Goal: Transaction & Acquisition: Purchase product/service

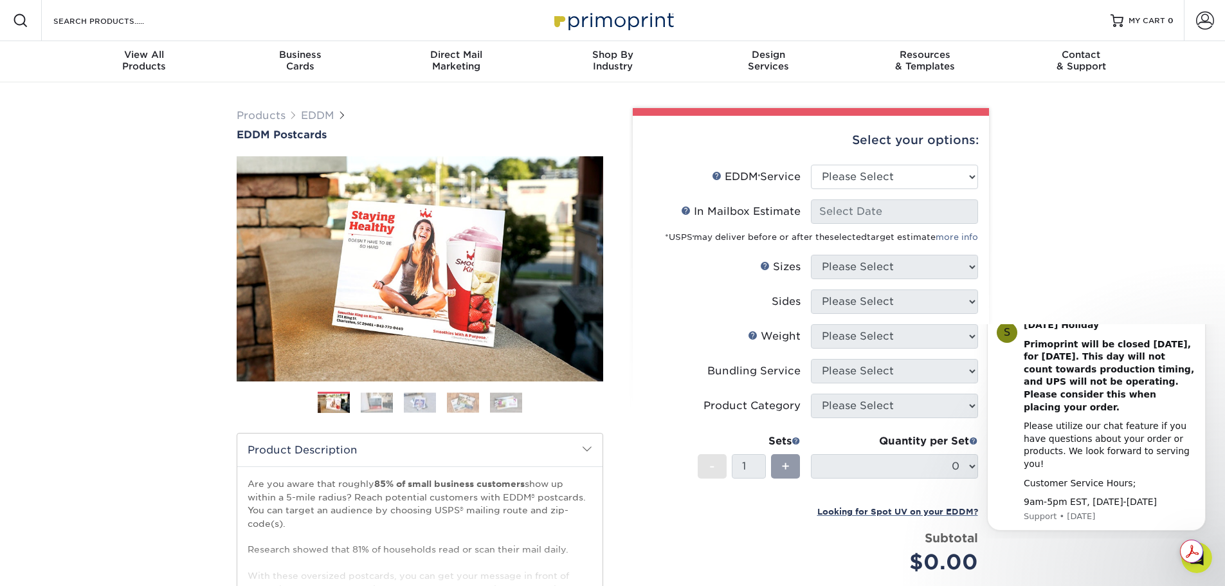
click at [25, 14] on span at bounding box center [20, 20] width 15 height 15
type input "p"
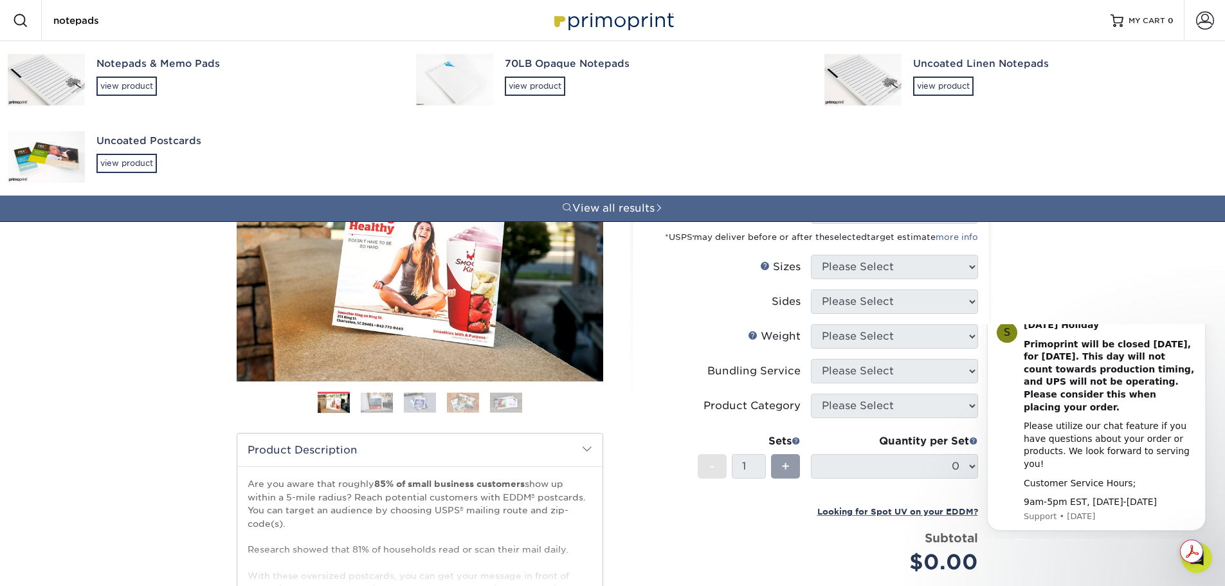
type input "notepads"
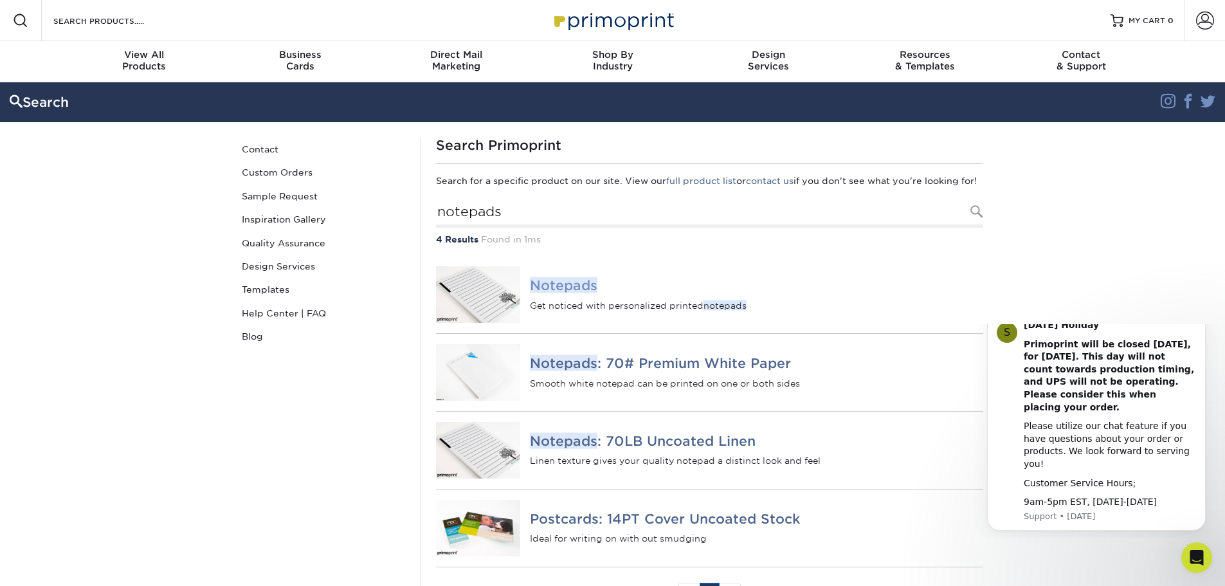
click at [583, 293] on em "Notepads" at bounding box center [564, 285] width 68 height 16
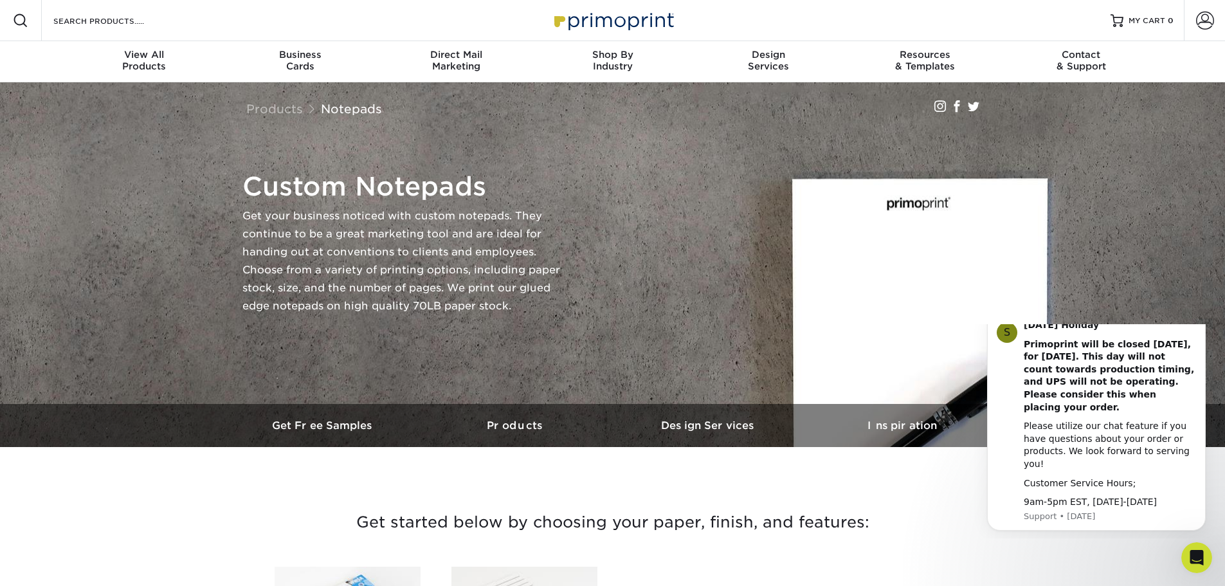
click at [628, 21] on img at bounding box center [613, 20] width 129 height 28
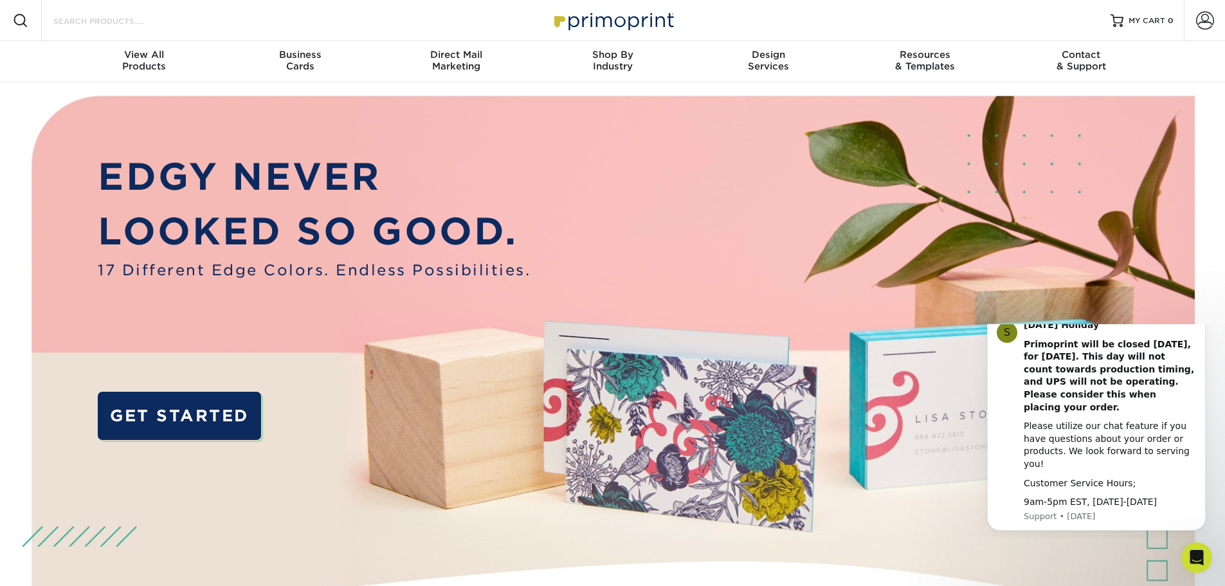
click at [77, 21] on input "Search Products" at bounding box center [114, 20] width 125 height 15
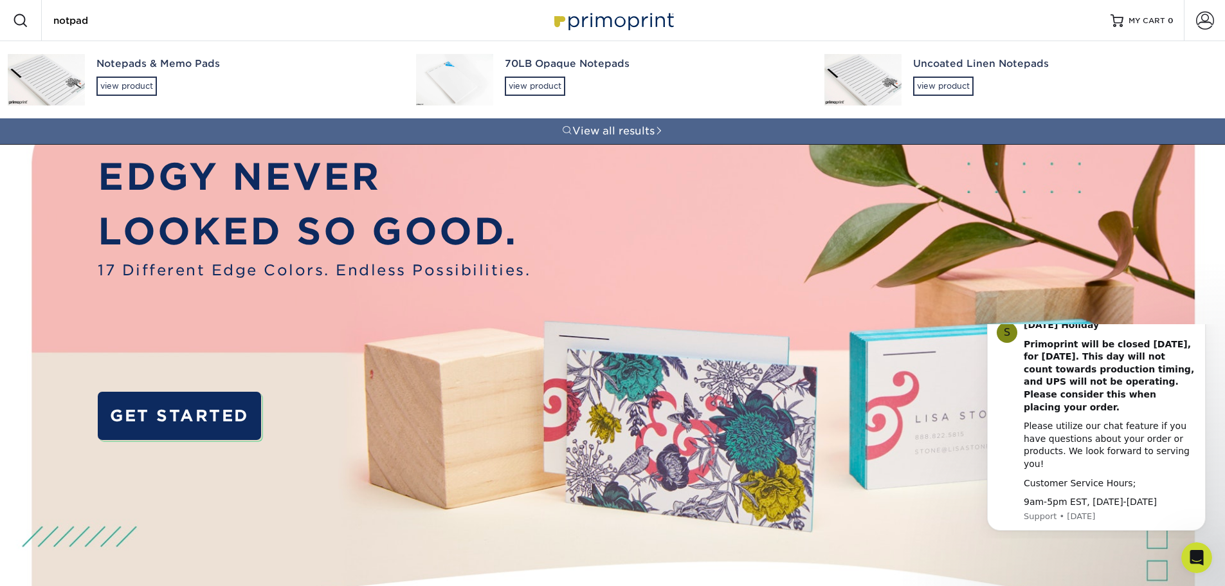
type input "notpad"
click at [96, 75] on div "Notepads & Memo Pads view product" at bounding box center [244, 76] width 296 height 70
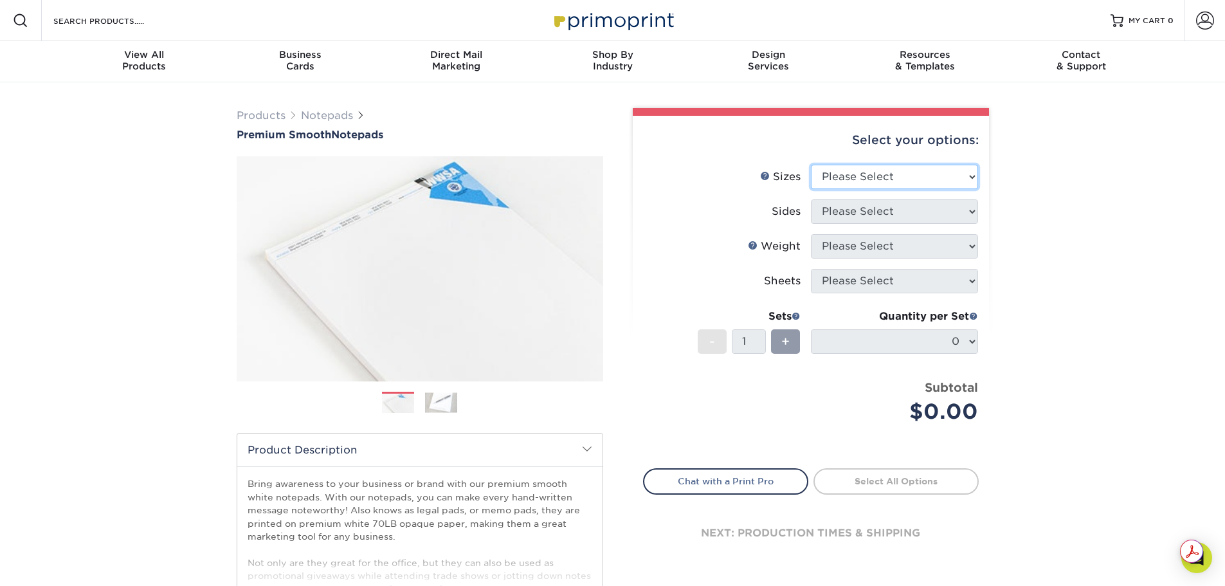
click at [869, 172] on select "Please Select 3.5" x 8.5" 4" x 6" 4.25" x 5.5" 5.5" x 8.5" 8.5" x 11"" at bounding box center [894, 177] width 167 height 24
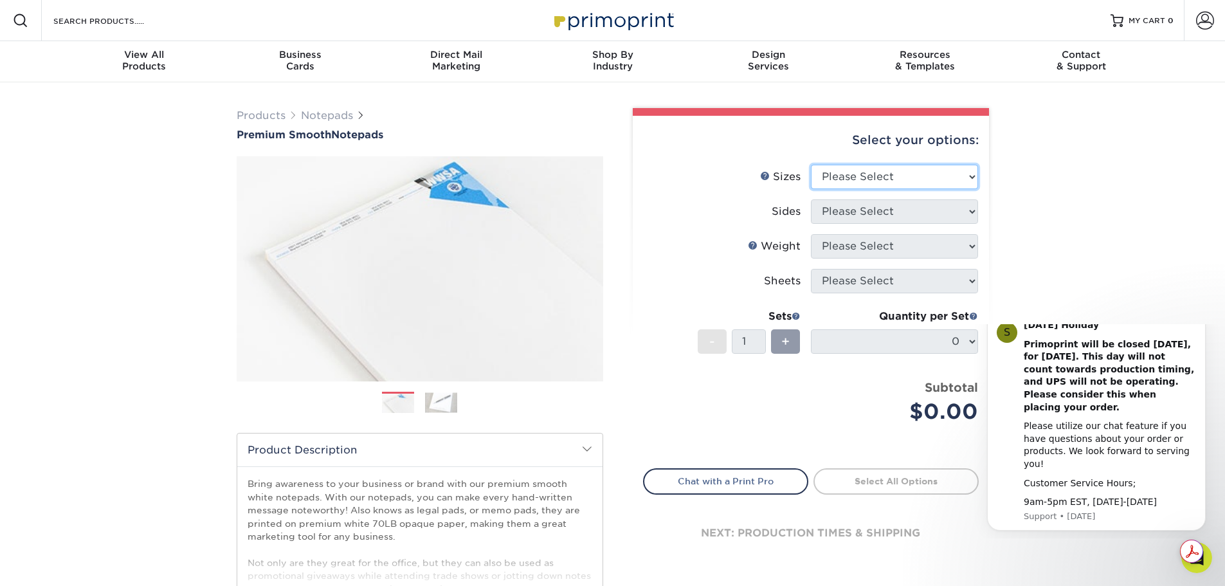
select select "8.50x11.00"
click at [811, 165] on select "Please Select 3.5" x 8.5" 4" x 6" 4.25" x 5.5" 5.5" x 8.5" 8.5" x 11"" at bounding box center [894, 177] width 167 height 24
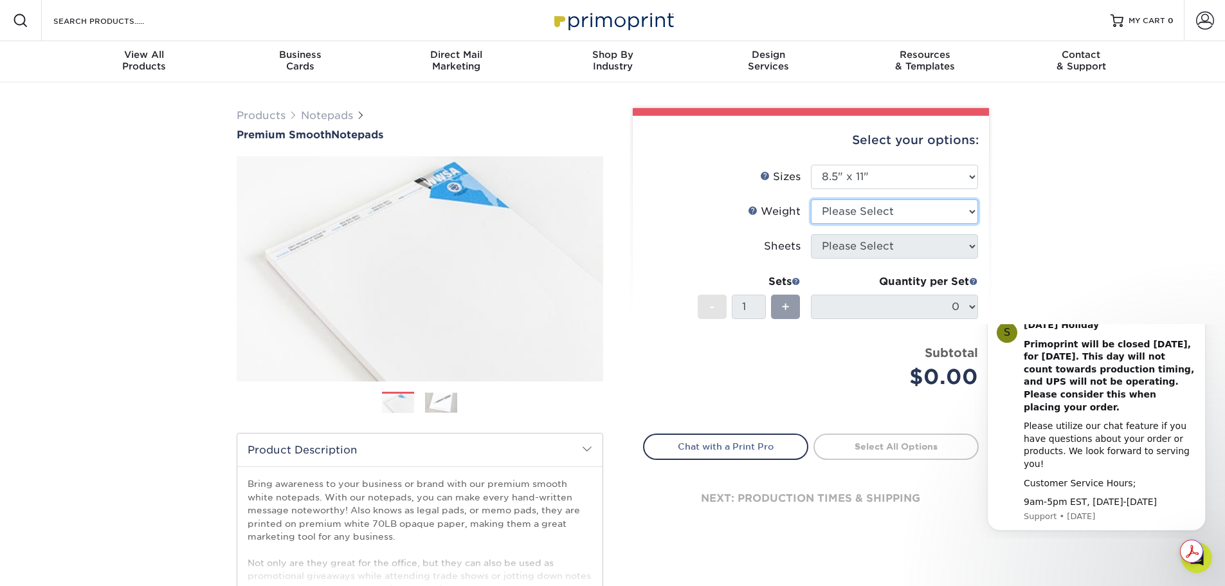
click at [853, 210] on select "Please Select 70LB" at bounding box center [894, 211] width 167 height 24
select select "70LB"
click at [811, 199] on select "Please Select 70LB" at bounding box center [894, 211] width 167 height 24
click at [882, 258] on select "Please Select 25 50" at bounding box center [894, 246] width 167 height 24
select select "50"
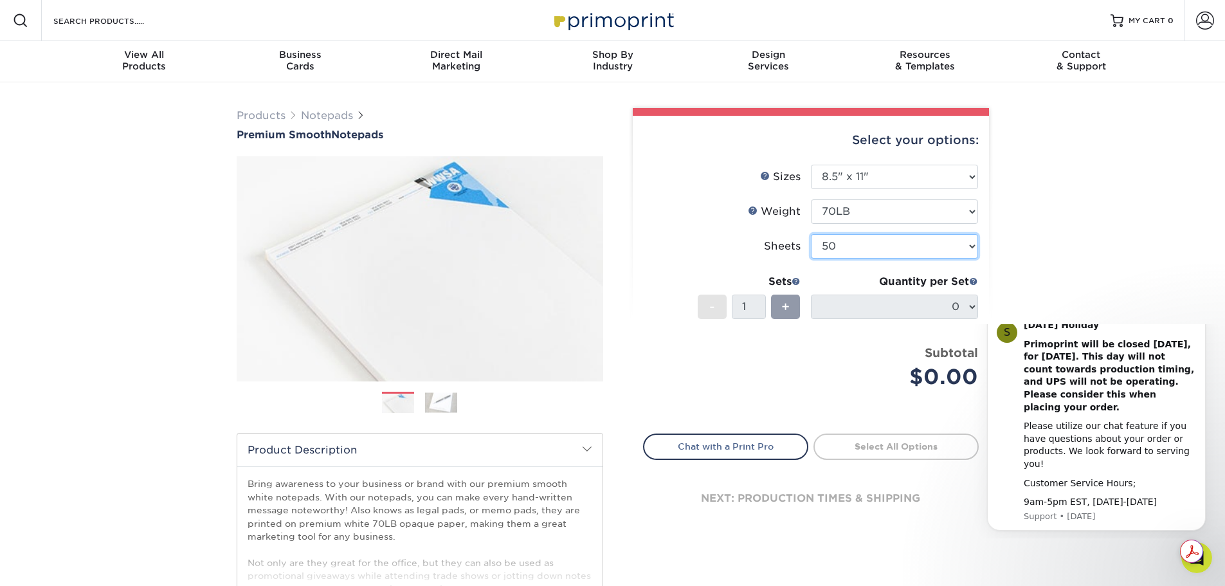
click at [811, 234] on select "Please Select 25 50" at bounding box center [894, 246] width 167 height 24
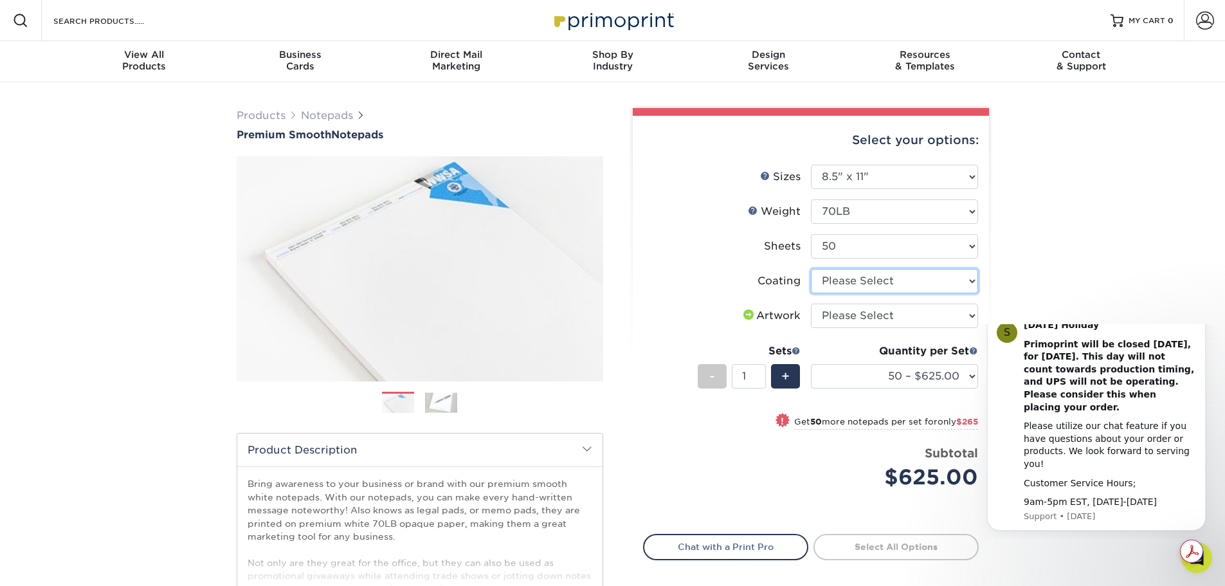
click at [885, 280] on select at bounding box center [894, 281] width 167 height 24
select select "3e7618de-abca-4bda-9f97-8b9129e913d8"
click at [811, 269] on select at bounding box center [894, 281] width 167 height 24
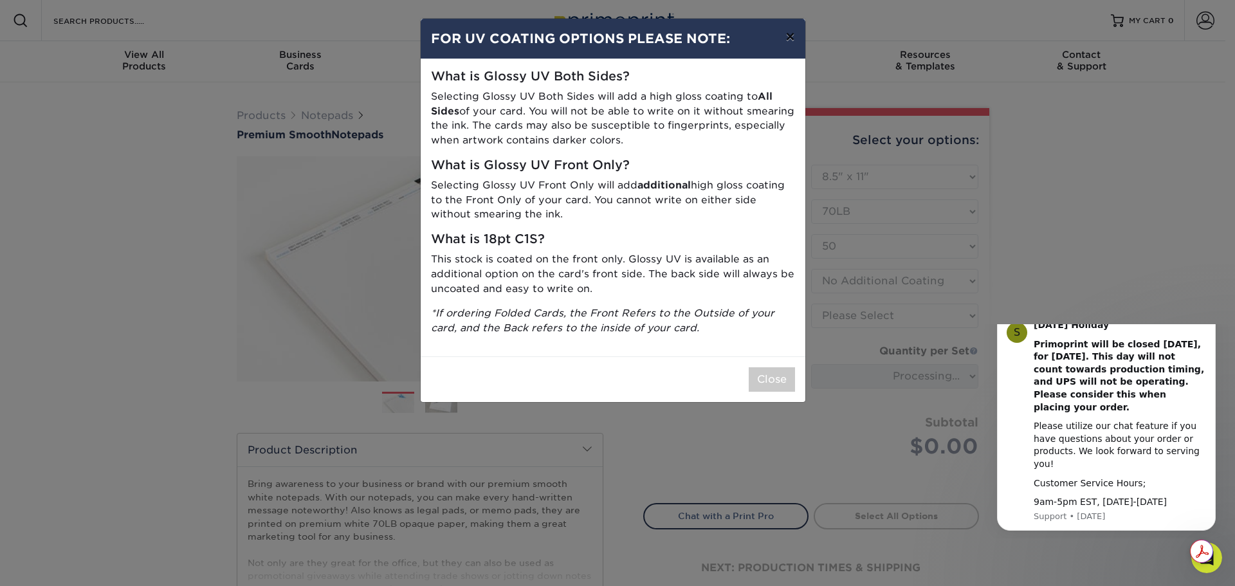
click at [790, 46] on button "×" at bounding box center [790, 37] width 30 height 36
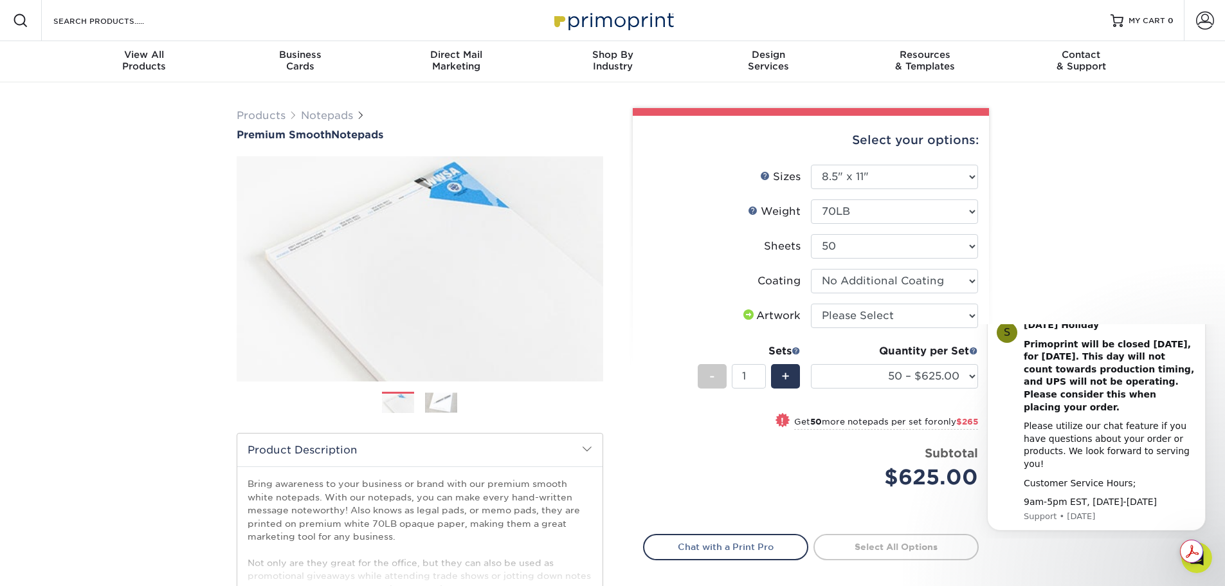
click at [1076, 264] on div "Products Notepads Premium Smooth Notepads" at bounding box center [612, 425] width 1225 height 687
click at [900, 249] on select "Please Select 25 50" at bounding box center [894, 246] width 167 height 24
click at [1082, 237] on div "Products Notepads Premium Smooth Notepads" at bounding box center [612, 425] width 1225 height 687
click at [932, 284] on select at bounding box center [894, 281] width 167 height 24
click at [1046, 267] on div "Products Notepads Premium Smooth Notepads" at bounding box center [612, 425] width 1225 height 687
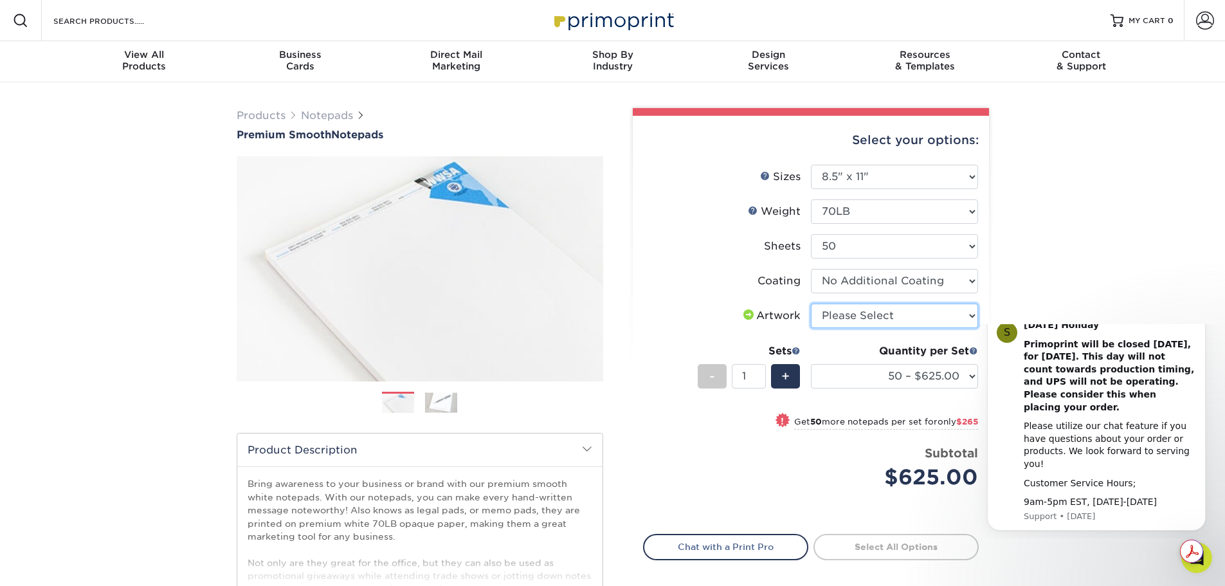
click at [903, 318] on select "Please Select I will upload files I need a design - $50" at bounding box center [894, 316] width 167 height 24
select select "upload"
click at [811, 304] on select "Please Select I will upload files I need a design - $50" at bounding box center [894, 316] width 167 height 24
click at [977, 316] on select "Please Select I will upload files I need a design - $50" at bounding box center [894, 316] width 167 height 24
click at [811, 304] on select "Please Select I will upload files I need a design - $50" at bounding box center [894, 316] width 167 height 24
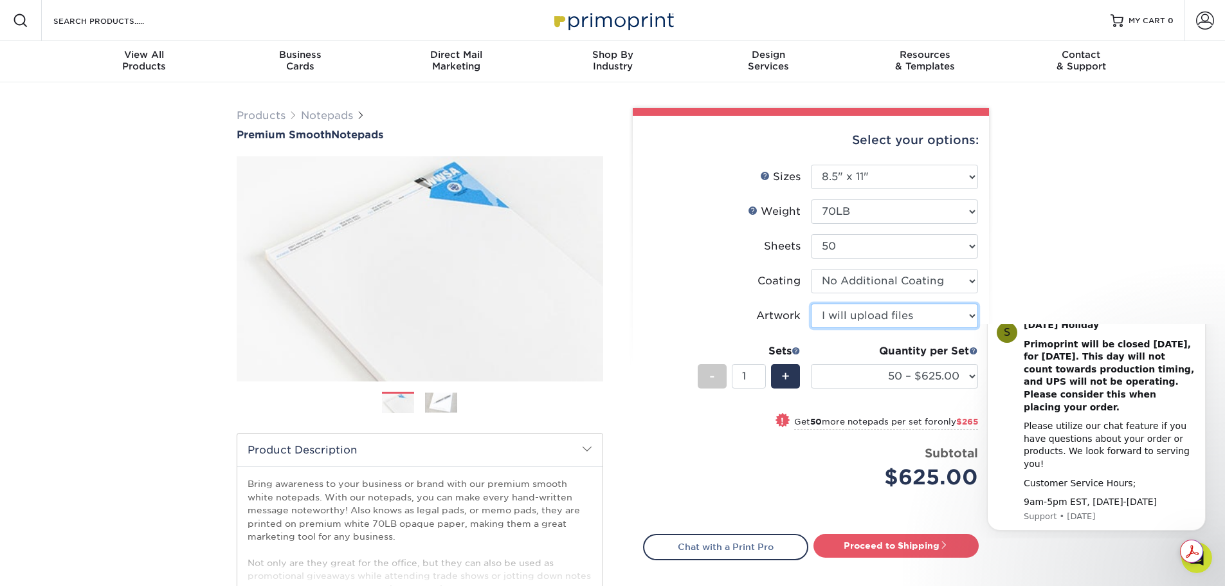
click at [970, 316] on select "Please Select I will upload files I need a design - $50" at bounding box center [894, 316] width 167 height 24
click at [811, 304] on select "Please Select I will upload files I need a design - $50" at bounding box center [894, 316] width 167 height 24
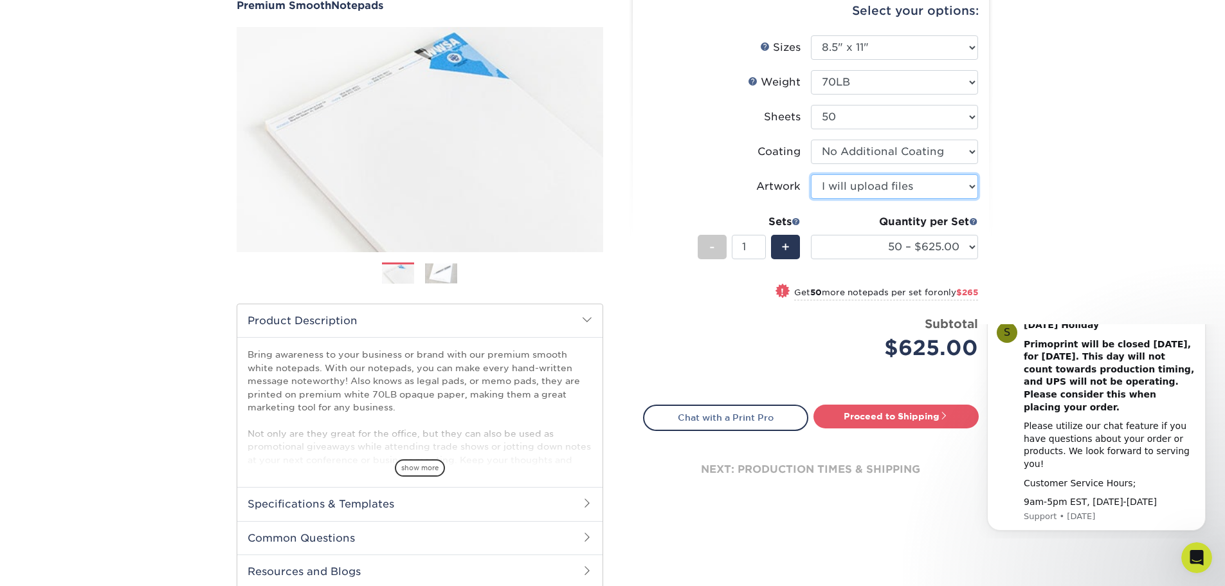
scroll to position [129, 0]
click at [844, 111] on select "Please Select 25 50" at bounding box center [894, 117] width 167 height 24
click at [1078, 143] on div "Products Notepads Premium Smooth Notepads" at bounding box center [612, 297] width 1225 height 687
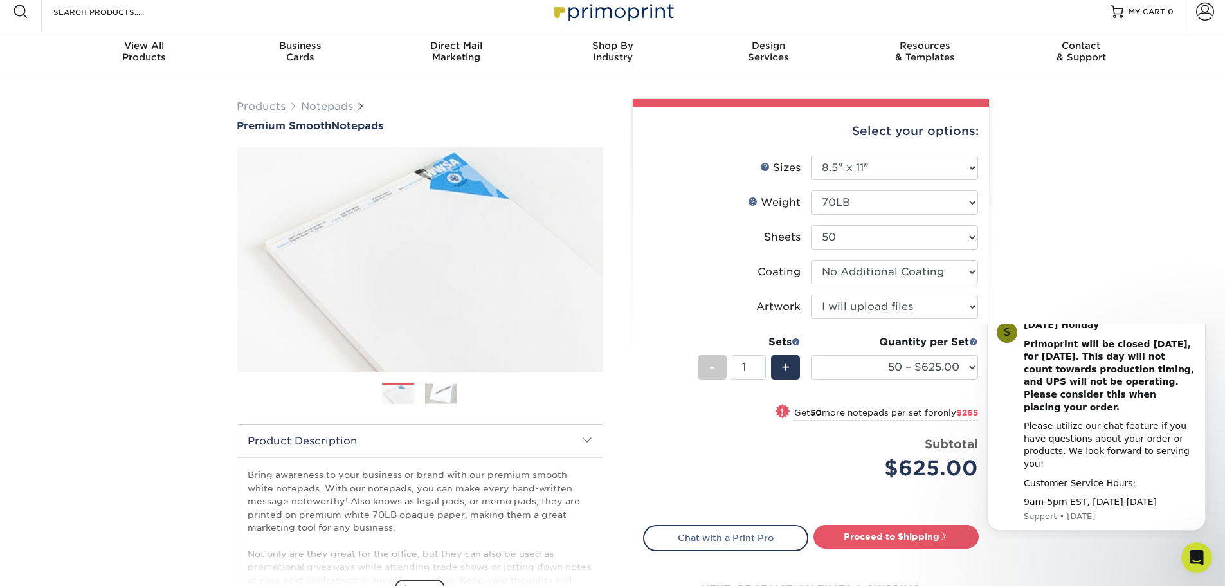
scroll to position [0, 0]
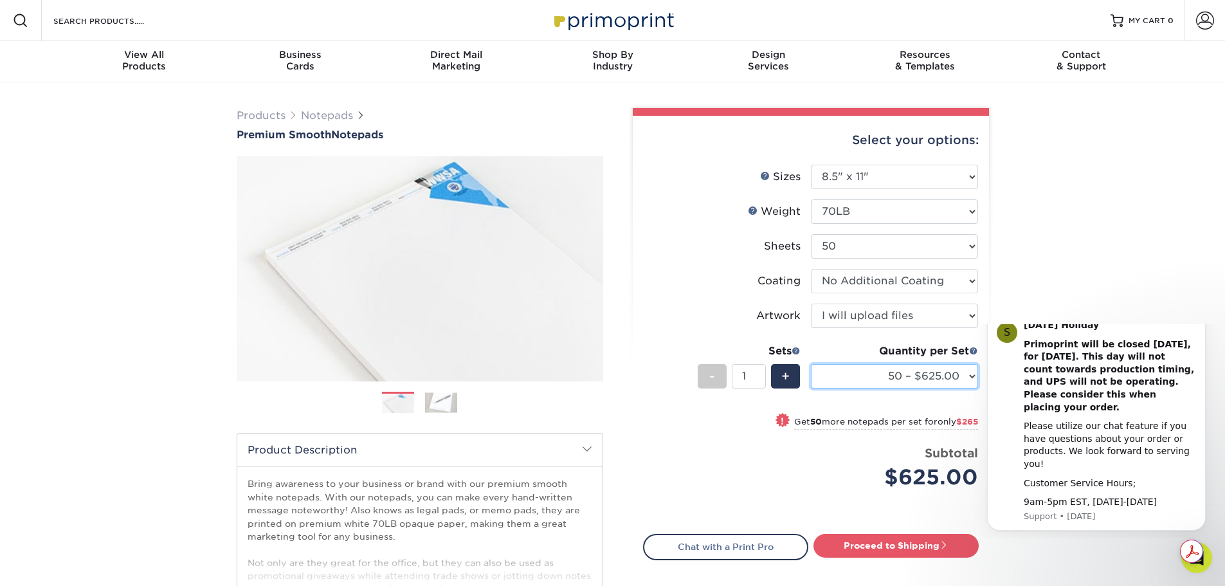
click at [921, 377] on select "50 – $625.00 100 – $890.00 250 – $1752.00 500 – $3255.00 1000 – $6215.00" at bounding box center [894, 376] width 167 height 24
select select "250 – $1752.00"
click at [811, 364] on select "50 – $625.00 100 – $890.00 250 – $1752.00 500 – $3255.00 1000 – $6215.00" at bounding box center [894, 376] width 167 height 24
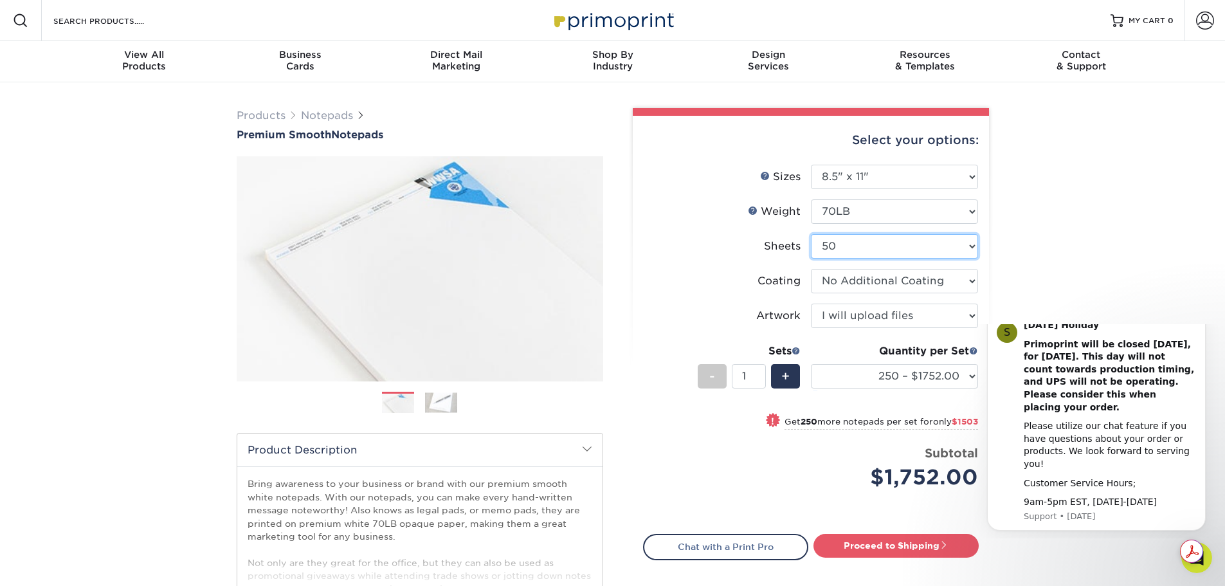
click at [860, 246] on select "Please Select 25 50" at bounding box center [894, 246] width 167 height 24
click at [857, 213] on select "Please Select 70LB" at bounding box center [894, 211] width 167 height 24
